Goal: Task Accomplishment & Management: Manage account settings

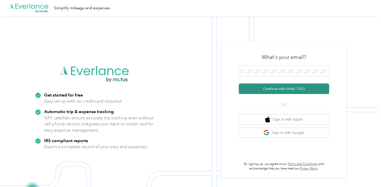
click at [274, 89] on button "Continue with Email / SSO" at bounding box center [284, 89] width 90 height 11
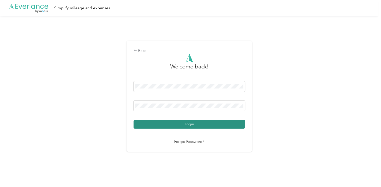
click at [192, 124] on button "Login" at bounding box center [190, 124] width 112 height 9
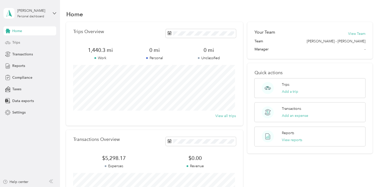
click at [12, 42] on span "Trips" at bounding box center [16, 42] width 8 height 5
